Goal: Transaction & Acquisition: Purchase product/service

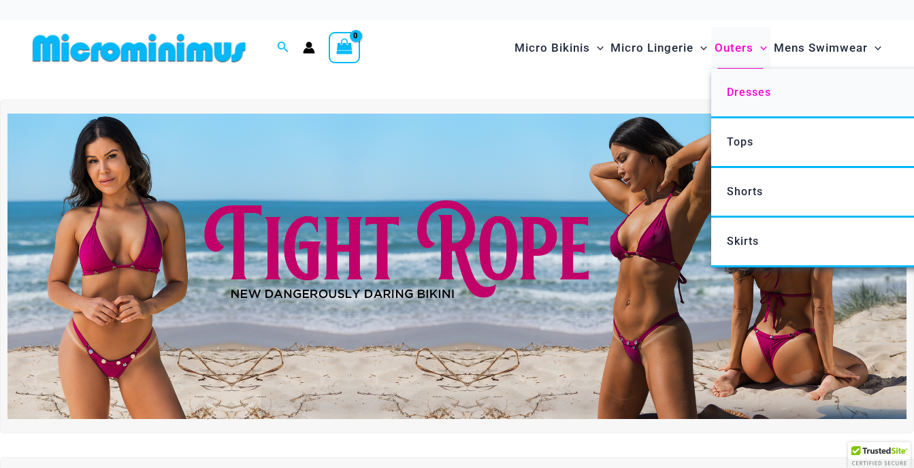
click at [767, 92] on span "Dresses" at bounding box center [749, 92] width 44 height 13
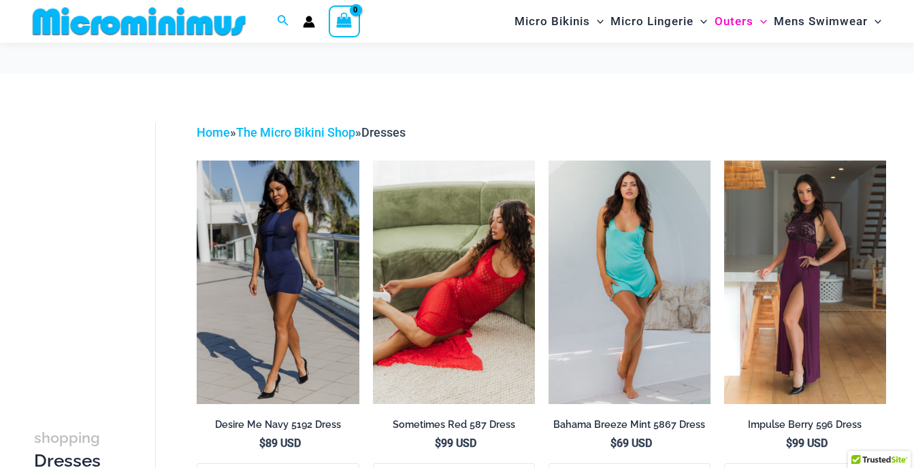
scroll to position [68, 0]
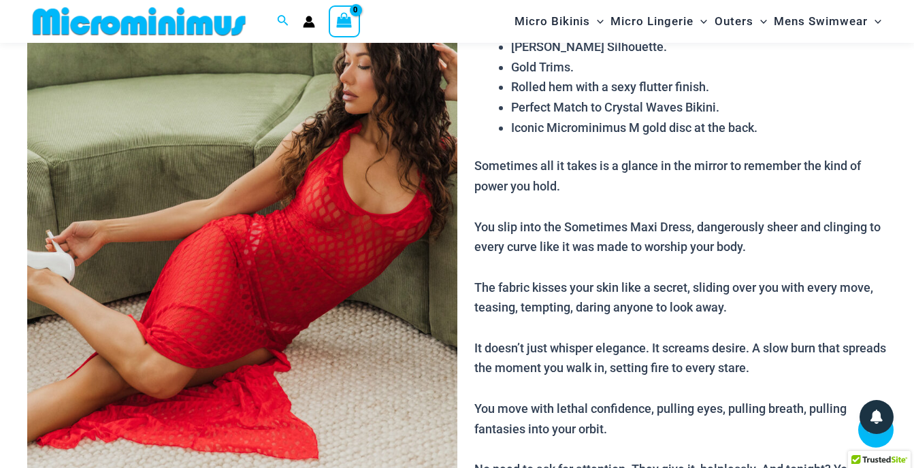
scroll to position [191, 0]
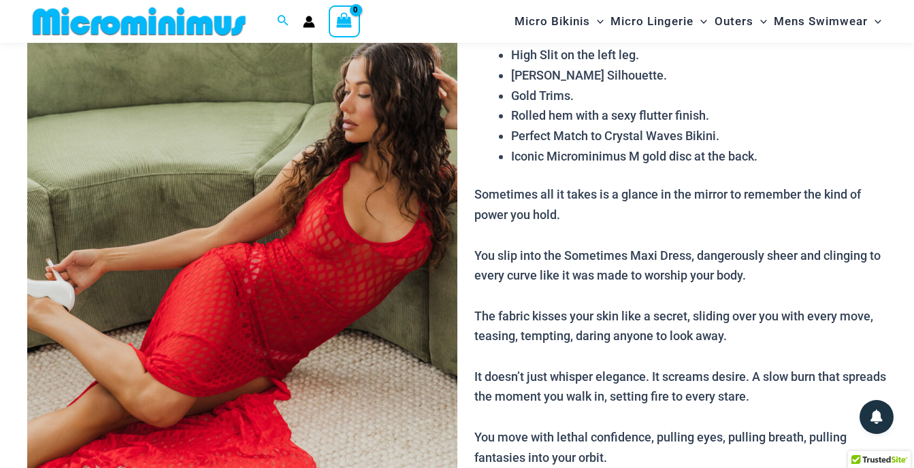
click at [282, 271] on img at bounding box center [242, 255] width 430 height 644
